Goal: Check status: Check status

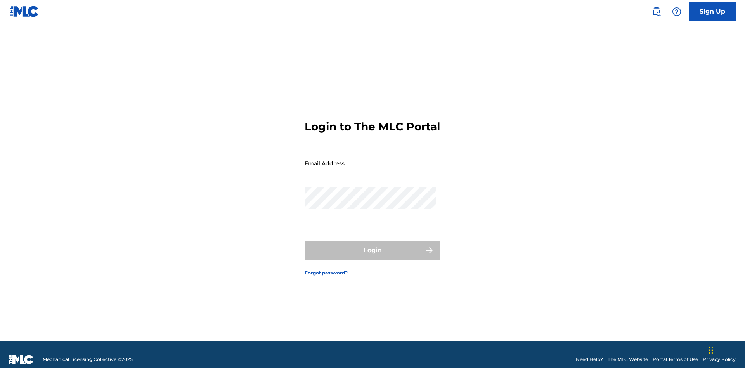
scroll to position [10, 0]
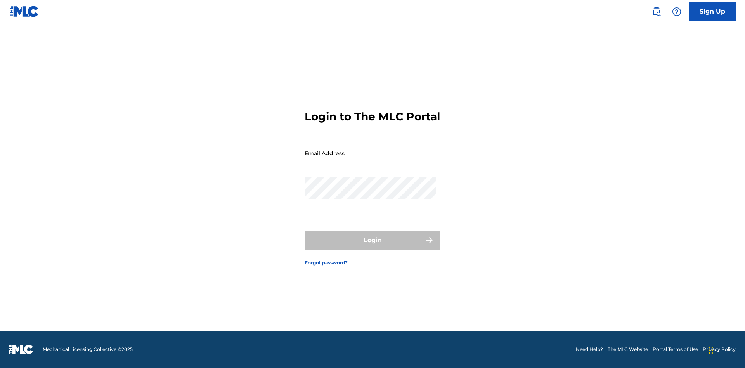
click at [370, 159] on input "Email Address" at bounding box center [370, 153] width 131 height 22
type input "[EMAIL_ADDRESS][DOMAIN_NAME]"
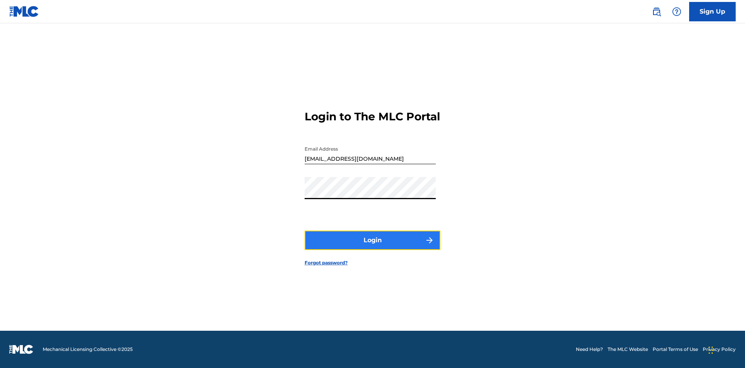
click at [372, 247] on button "Login" at bounding box center [373, 239] width 136 height 19
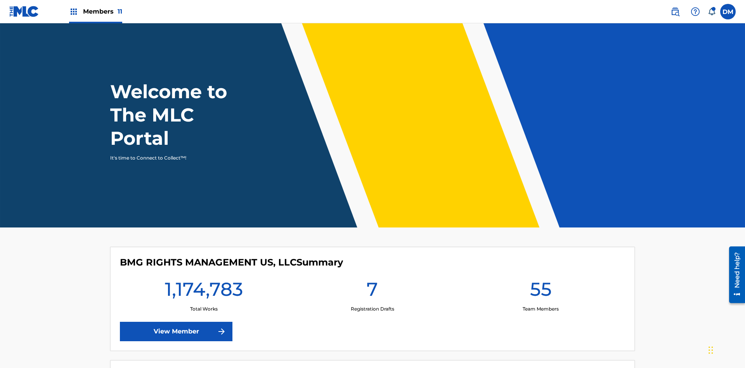
click at [95, 11] on span "Members 11" at bounding box center [102, 11] width 39 height 9
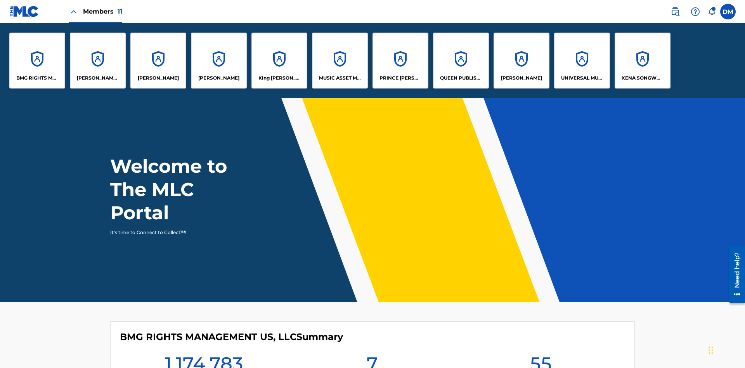
scroll to position [28, 0]
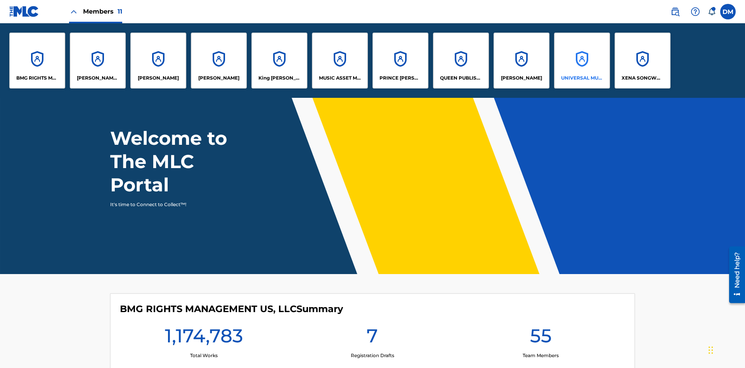
click at [582, 78] on p "UNIVERSAL MUSIC PUB GROUP" at bounding box center [582, 77] width 42 height 7
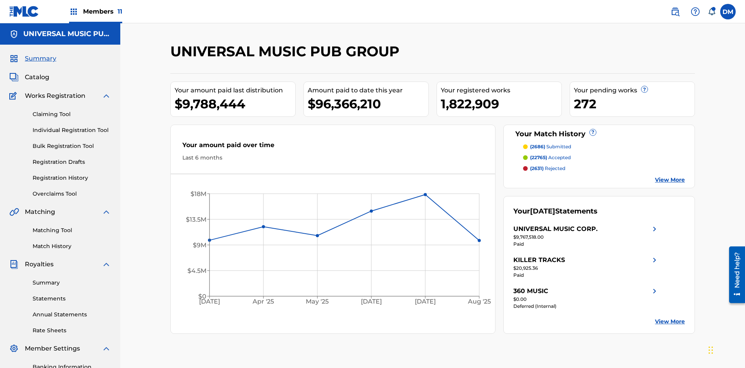
scroll to position [113, 0]
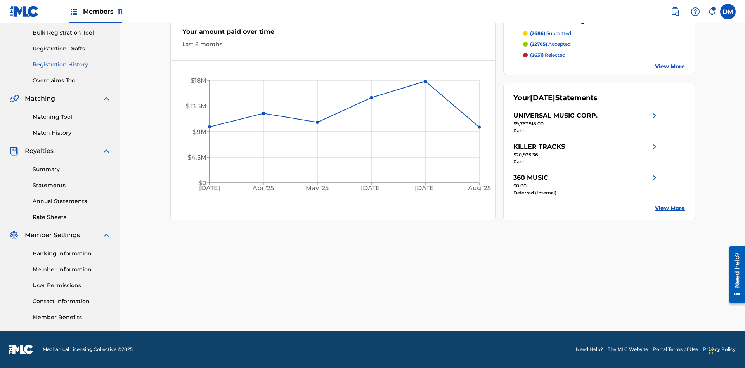
click at [72, 64] on link "Registration History" at bounding box center [72, 65] width 78 height 8
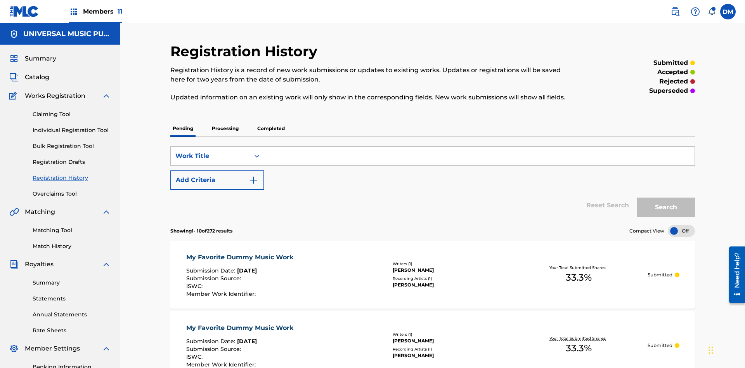
scroll to position [74, 0]
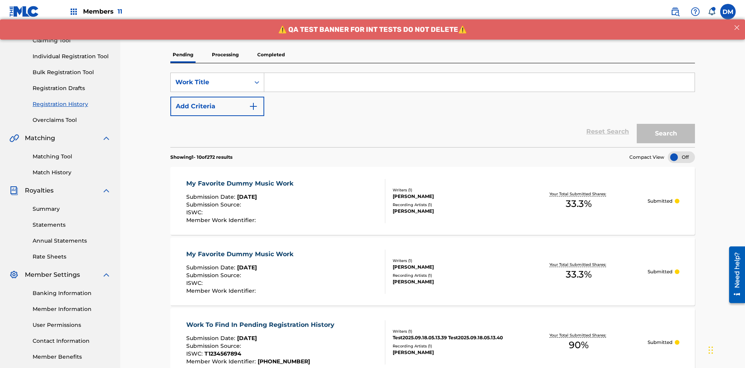
click at [225, 55] on p "Processing" at bounding box center [224, 55] width 31 height 16
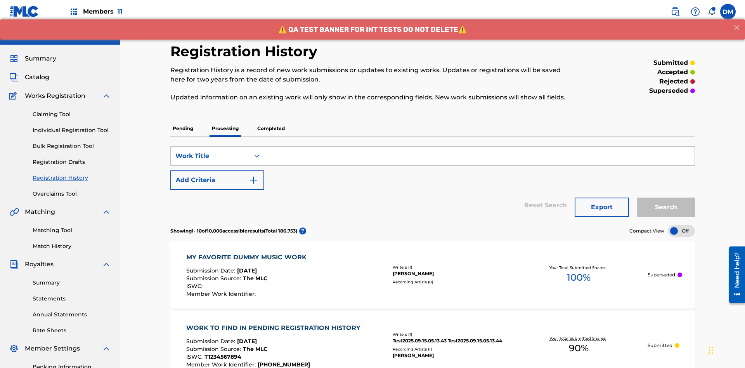
scroll to position [105, 0]
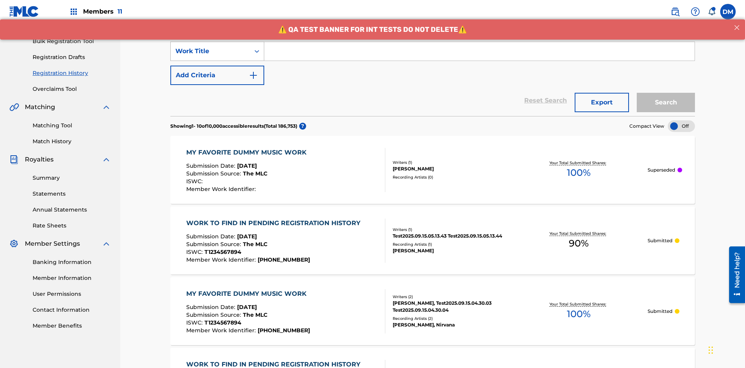
click at [210, 51] on div "Work Title" at bounding box center [210, 51] width 70 height 9
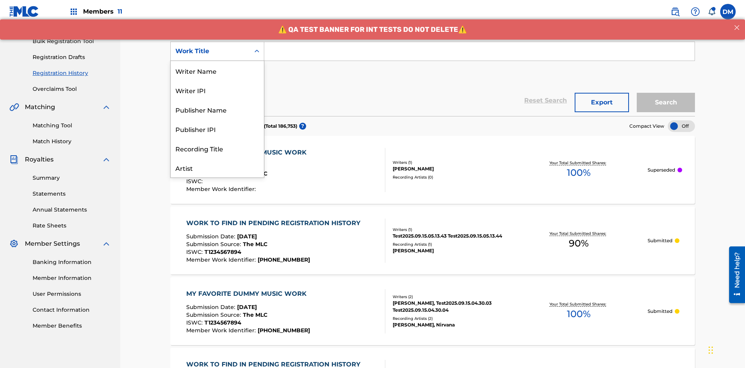
scroll to position [39, 0]
click at [217, 168] on div "Work Title" at bounding box center [217, 167] width 93 height 19
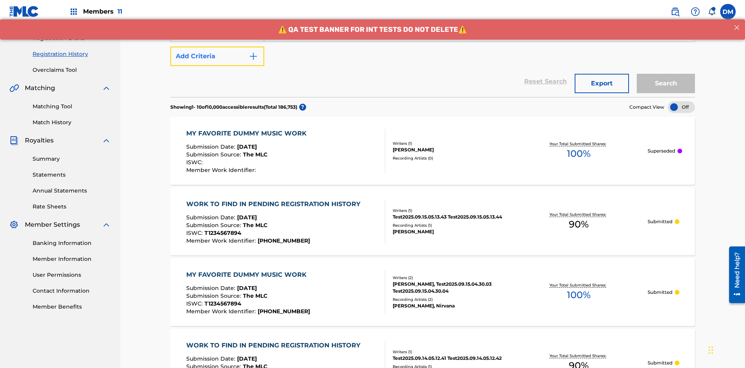
click at [217, 56] on button "Add Criteria" at bounding box center [217, 56] width 94 height 19
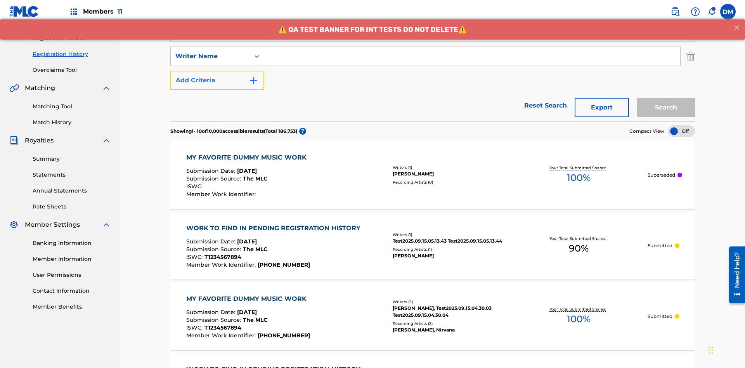
scroll to position [129, 0]
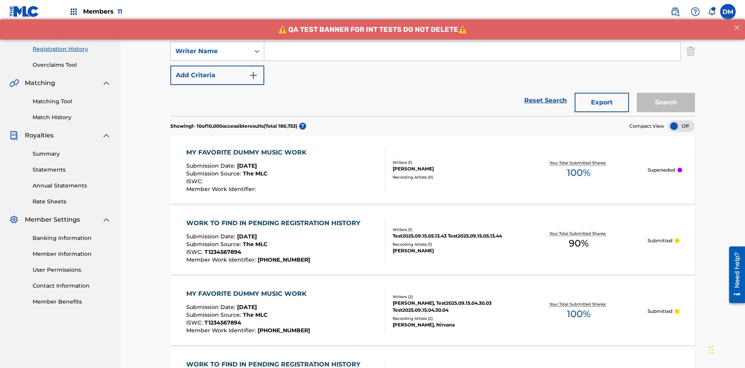
click at [210, 51] on div "Writer Name" at bounding box center [210, 51] width 70 height 9
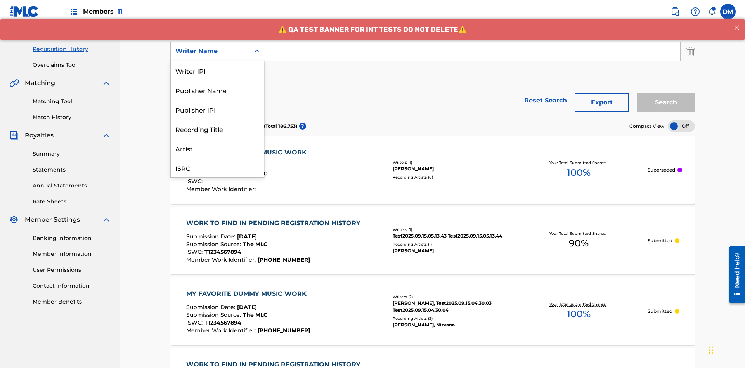
scroll to position [19, 0]
click at [217, 109] on div "Recording Title" at bounding box center [217, 109] width 93 height 19
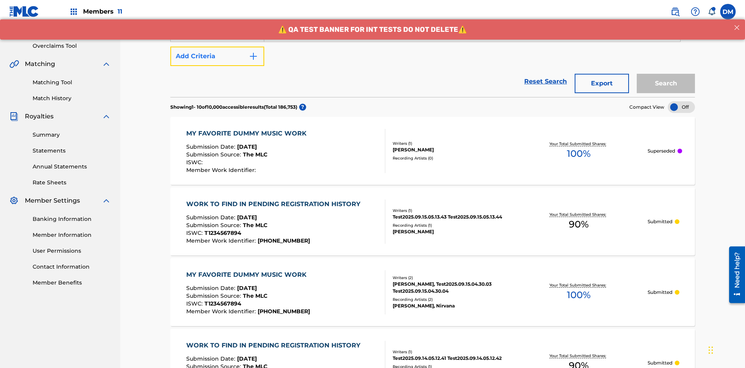
click at [217, 56] on button "Add Criteria" at bounding box center [217, 56] width 94 height 19
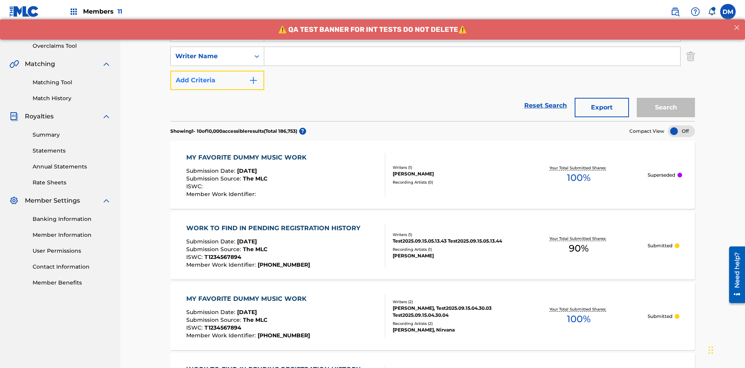
scroll to position [153, 0]
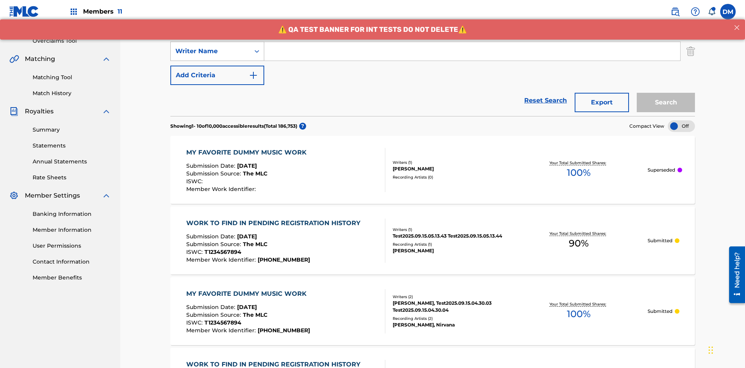
click at [210, 51] on div "Writer Name" at bounding box center [210, 51] width 70 height 9
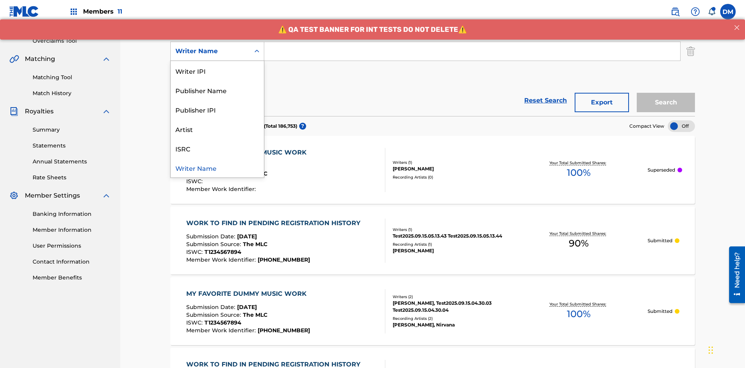
click at [217, 148] on div "ISRC" at bounding box center [217, 147] width 93 height 19
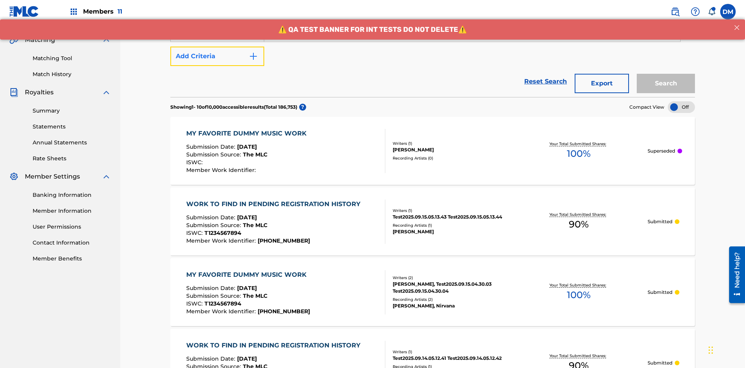
click at [217, 56] on button "Add Criteria" at bounding box center [217, 56] width 94 height 19
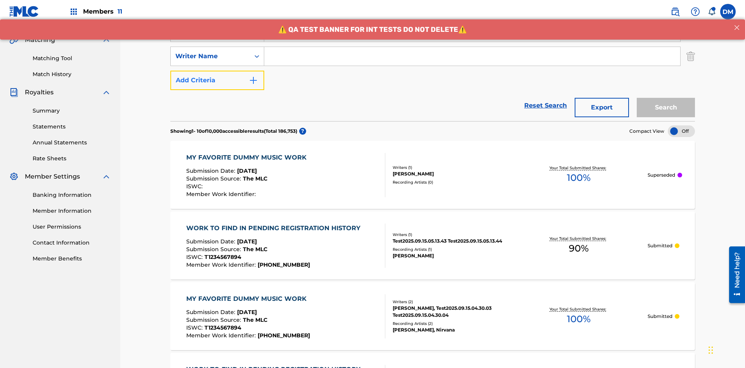
scroll to position [177, 0]
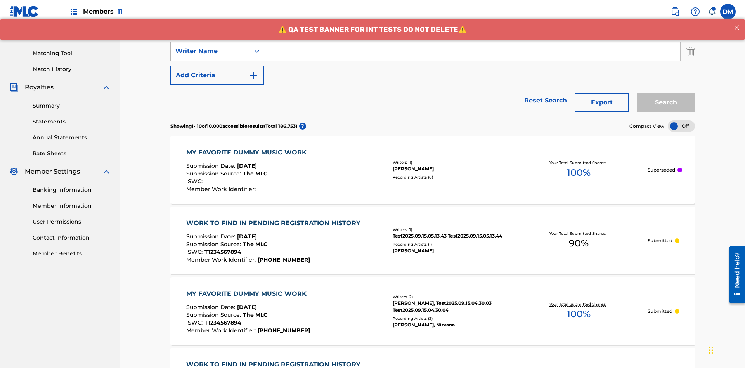
click at [210, 51] on div "Writer Name" at bounding box center [210, 51] width 70 height 9
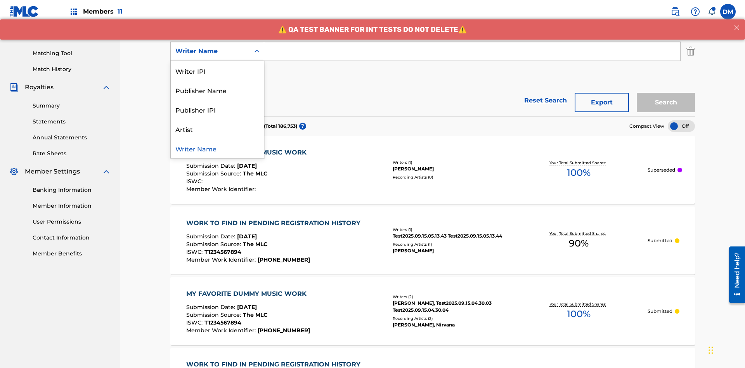
click at [217, 148] on div "Writer Name" at bounding box center [217, 147] width 93 height 19
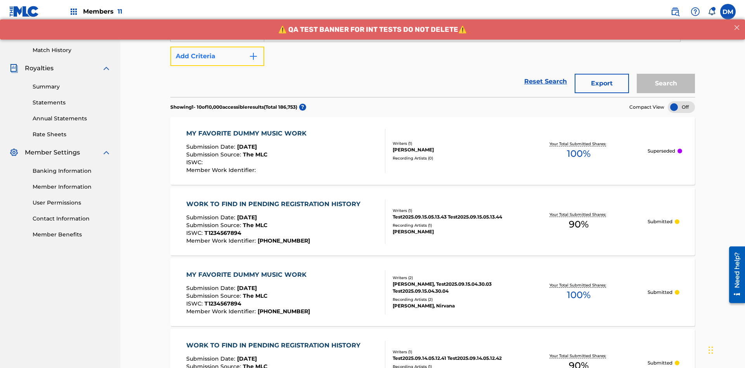
click at [217, 56] on button "Add Criteria" at bounding box center [217, 56] width 94 height 19
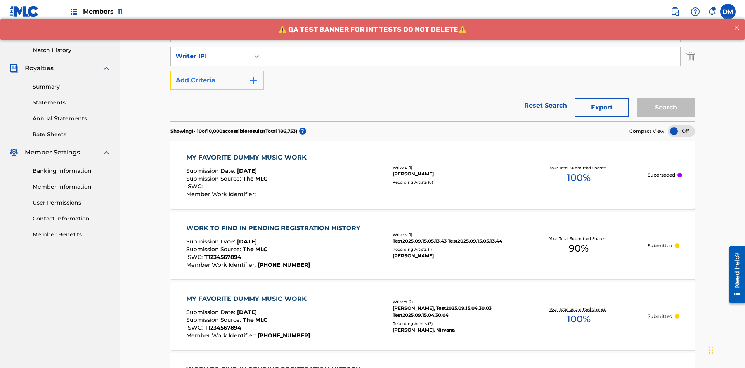
scroll to position [201, 0]
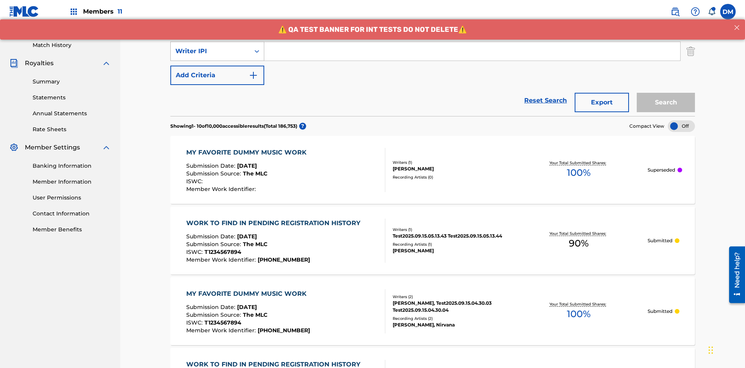
click at [210, 51] on div "Writer IPI" at bounding box center [210, 51] width 70 height 9
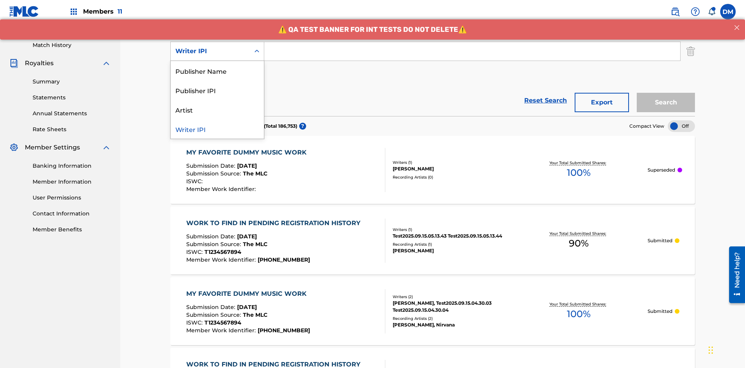
click at [217, 71] on div "Publisher Name" at bounding box center [217, 70] width 93 height 19
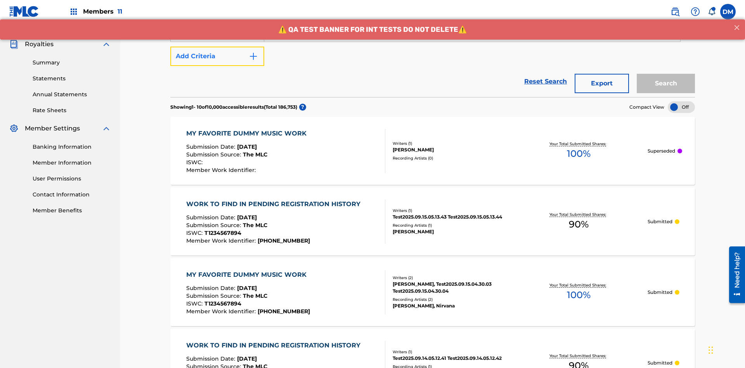
click at [217, 56] on button "Add Criteria" at bounding box center [217, 56] width 94 height 19
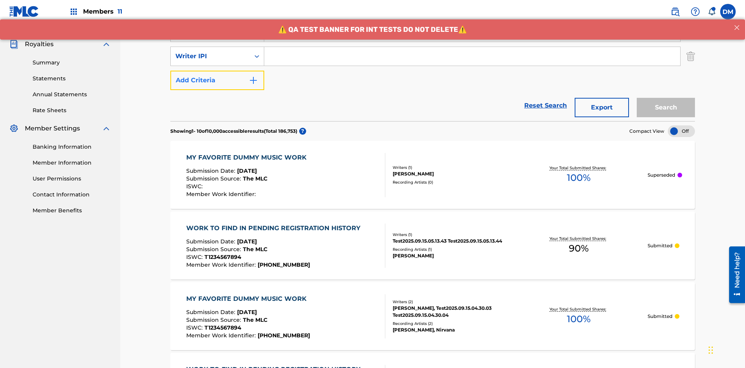
scroll to position [225, 0]
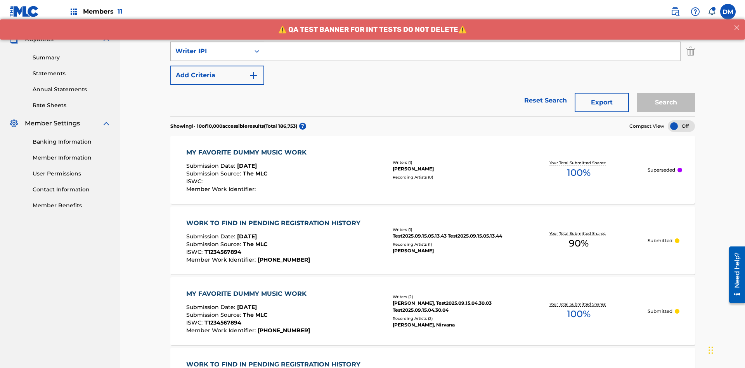
click at [210, 51] on div "Writer IPI" at bounding box center [210, 51] width 70 height 9
click at [217, 71] on div "Publisher IPI" at bounding box center [217, 70] width 93 height 19
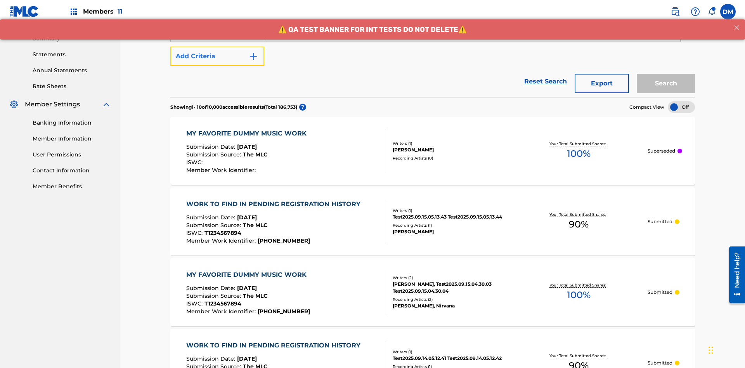
click at [217, 56] on button "Add Criteria" at bounding box center [217, 56] width 94 height 19
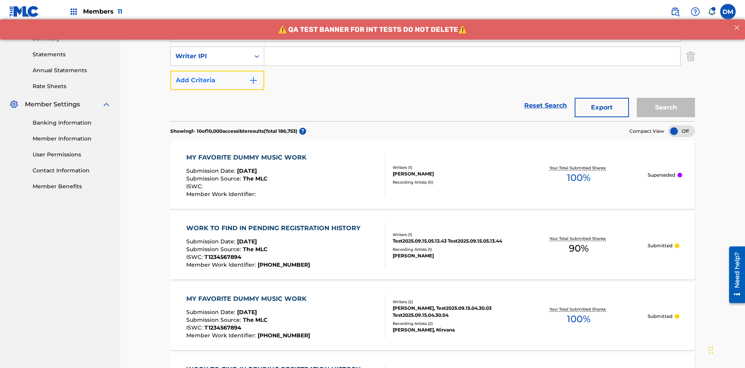
scroll to position [249, 0]
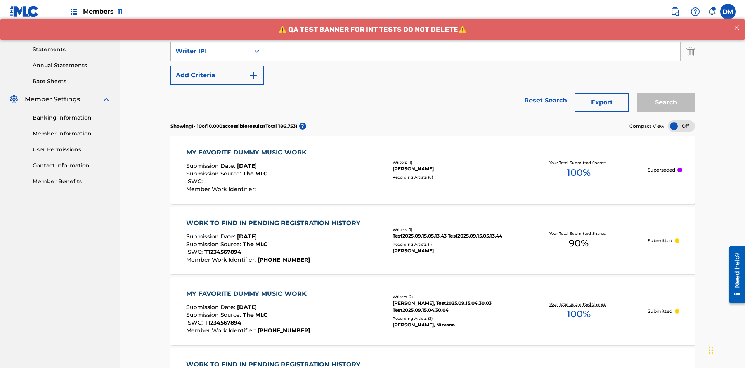
click at [210, 51] on div "Writer IPI" at bounding box center [210, 51] width 70 height 9
click at [217, 71] on div "Artist" at bounding box center [217, 70] width 93 height 19
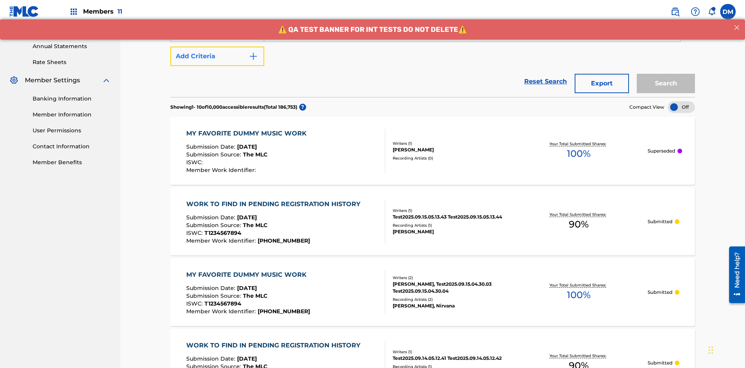
click at [217, 56] on button "Add Criteria" at bounding box center [217, 56] width 94 height 19
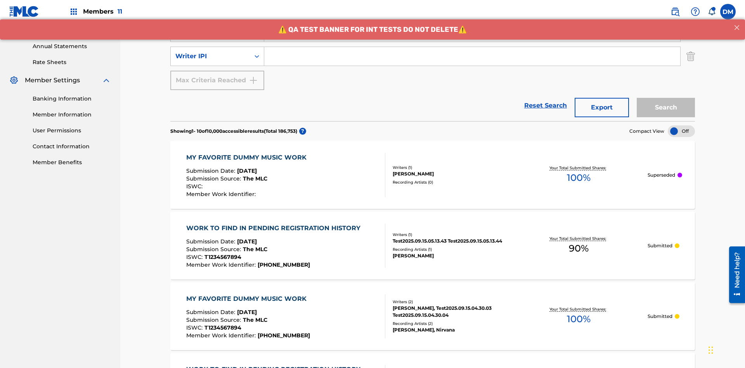
scroll to position [273, 0]
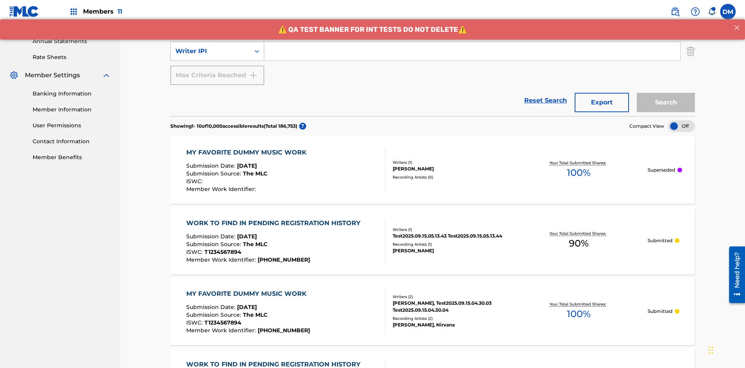
click at [210, 51] on div "Writer IPI" at bounding box center [210, 51] width 70 height 9
click at [217, 71] on div "Writer IPI" at bounding box center [217, 70] width 93 height 19
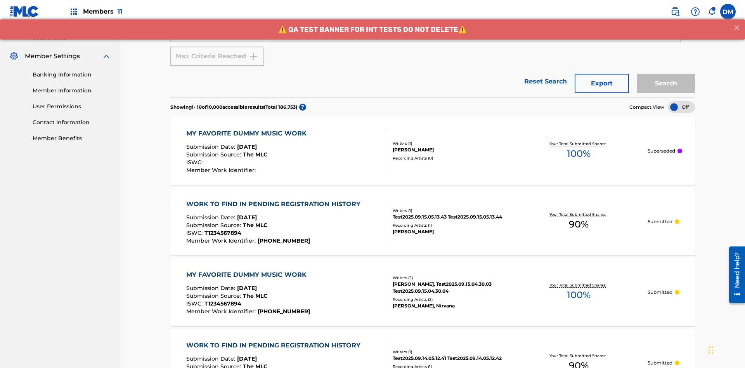
scroll to position [148, 0]
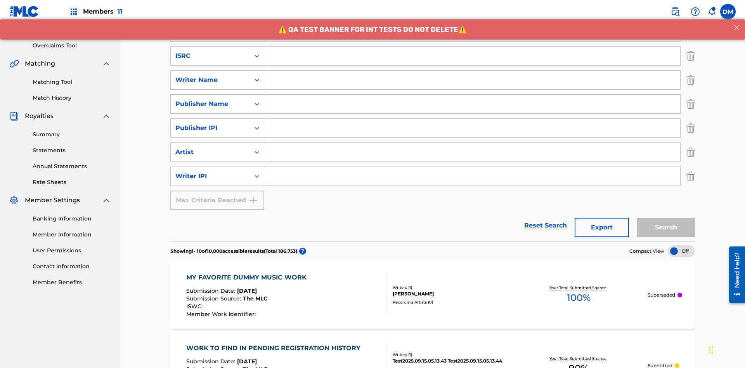
click at [472, 56] on input "Search Form" at bounding box center [472, 56] width 416 height 19
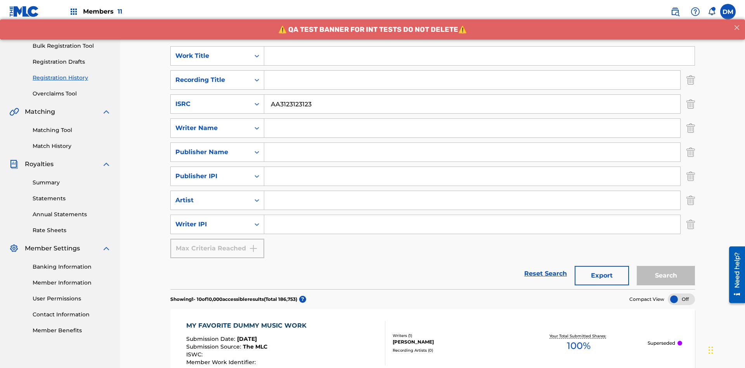
type input "AA3123123123"
click at [479, 56] on input "Search Form" at bounding box center [479, 56] width 430 height 19
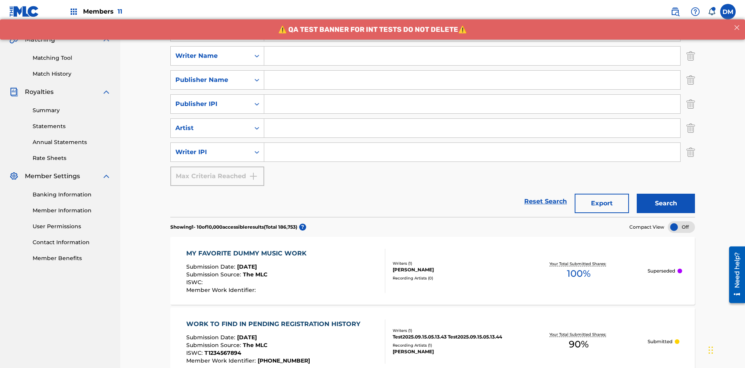
type input "MY FAVORITE DUMMY MUSIC WORK"
click at [472, 56] on input "Search Form" at bounding box center [472, 56] width 416 height 19
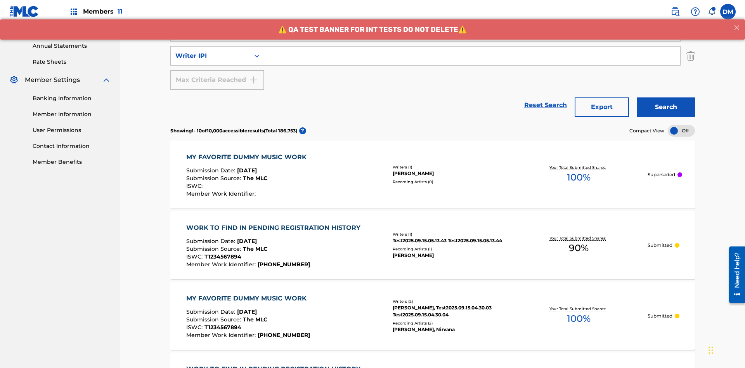
type input "[PERSON_NAME]"
click at [472, 56] on input "Search Form" at bounding box center [472, 56] width 416 height 19
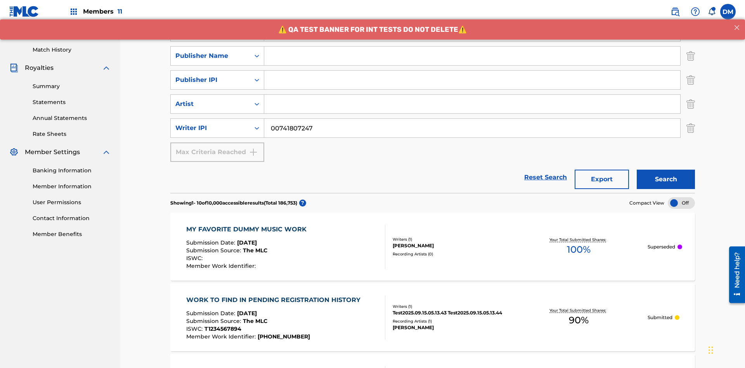
type input "00741807247"
click at [472, 56] on input "Search Form" at bounding box center [472, 56] width 416 height 19
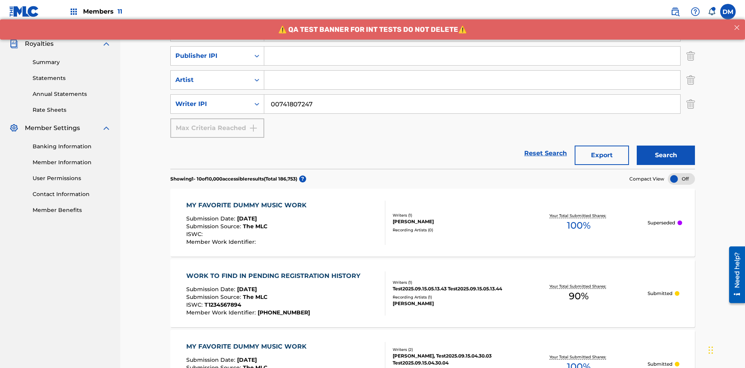
type input "CALACA"
click at [472, 56] on input "Search Form" at bounding box center [472, 56] width 416 height 19
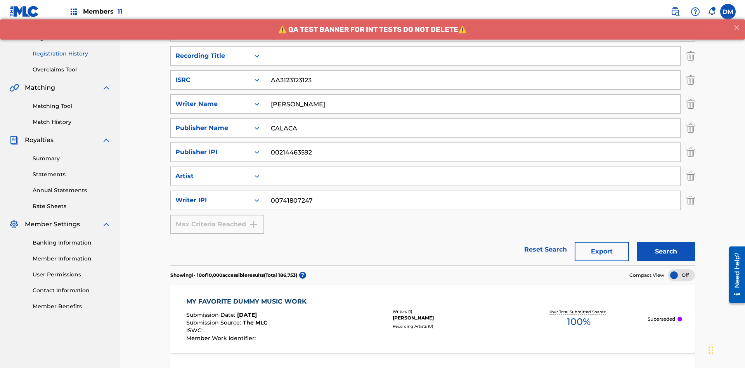
type input "00214463592"
click at [472, 56] on input "Search Form" at bounding box center [472, 56] width 416 height 19
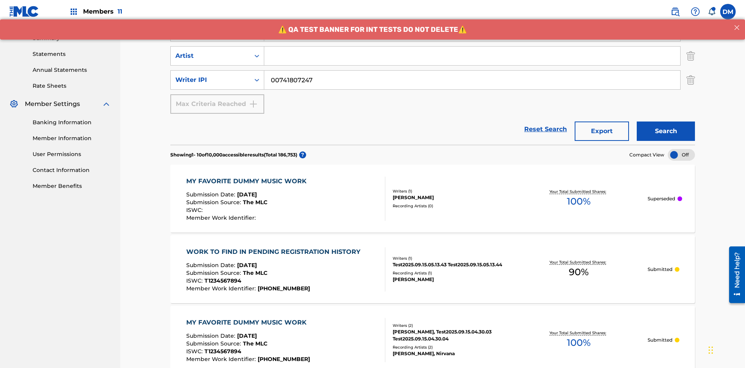
type input "Best Song Ever"
click at [472, 56] on input "Search Form" at bounding box center [472, 56] width 416 height 19
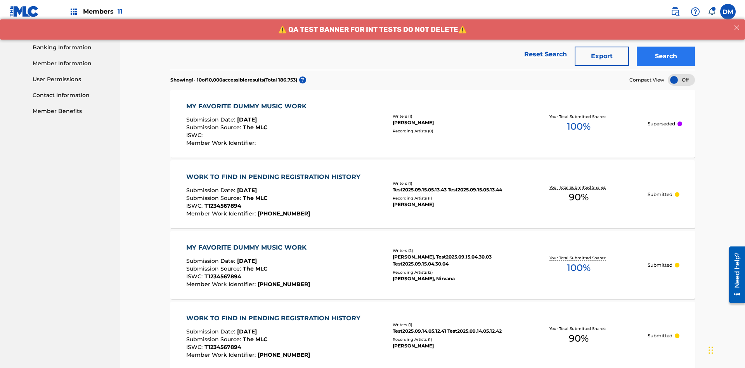
type input "[PERSON_NAME]"
click at [666, 56] on button "Search" at bounding box center [666, 56] width 58 height 19
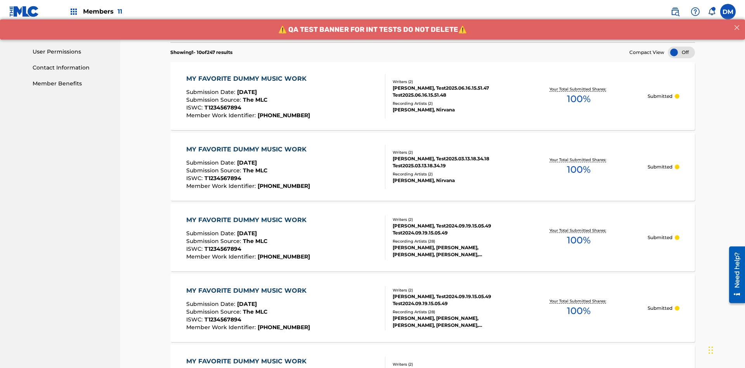
scroll to position [374, 0]
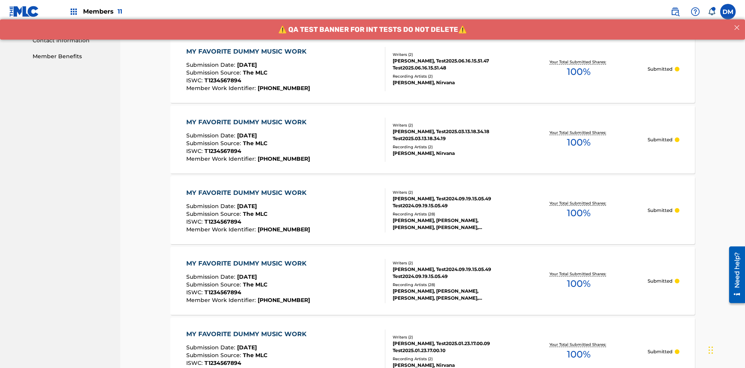
click at [247, 51] on div "MY FAVORITE DUMMY MUSIC WORK" at bounding box center [248, 51] width 124 height 9
